Goal: Information Seeking & Learning: Learn about a topic

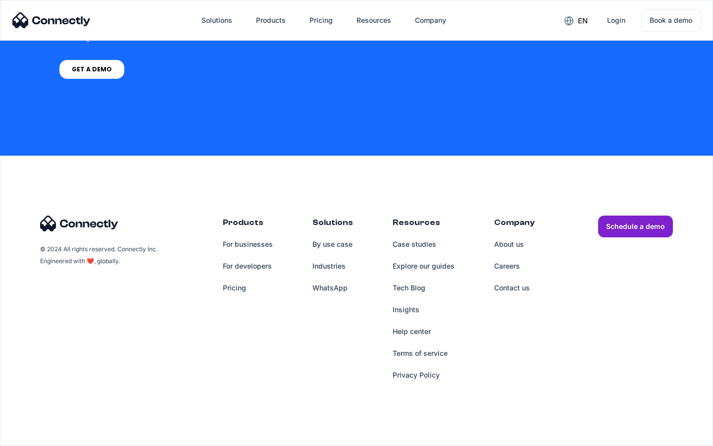
scroll to position [4083, 0]
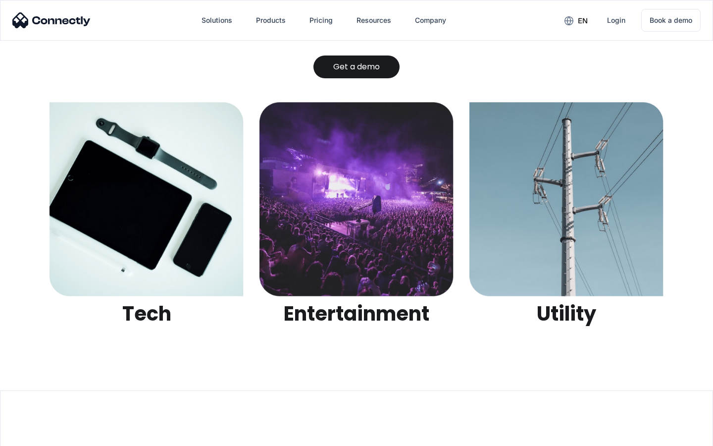
scroll to position [3125, 0]
